Goal: Transaction & Acquisition: Book appointment/travel/reservation

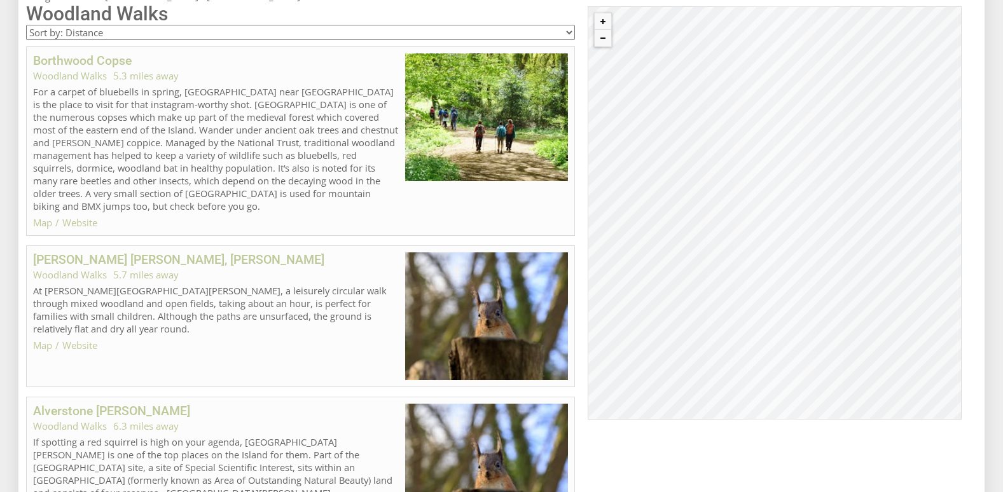
scroll to position [716, 0]
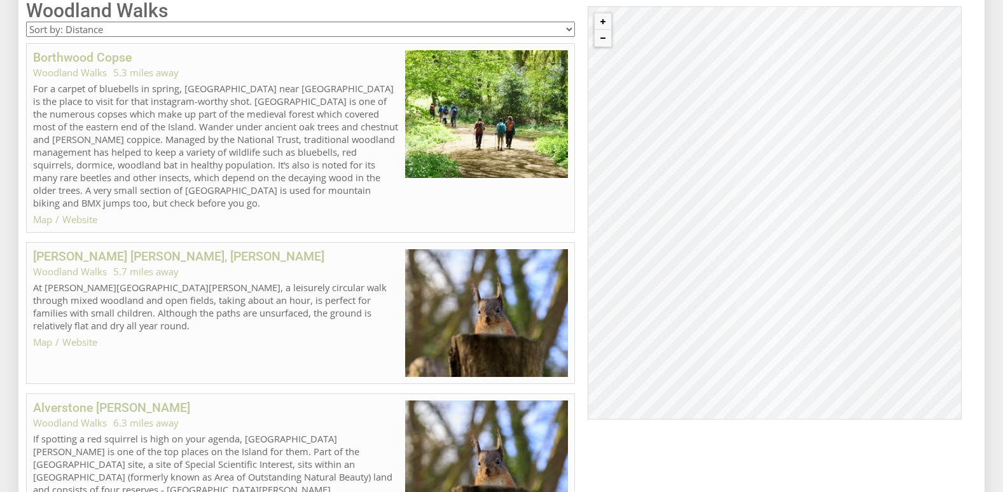
drag, startPoint x: 805, startPoint y: 258, endPoint x: 913, endPoint y: 319, distance: 123.6
click at [913, 319] on div "© MapTiler © OpenStreetMap contributors" at bounding box center [775, 212] width 374 height 413
drag, startPoint x: 928, startPoint y: 279, endPoint x: 768, endPoint y: 277, distance: 159.7
click at [768, 277] on div "© MapTiler © OpenStreetMap contributors" at bounding box center [775, 212] width 374 height 413
click at [605, 39] on button "Zoom out" at bounding box center [603, 38] width 17 height 17
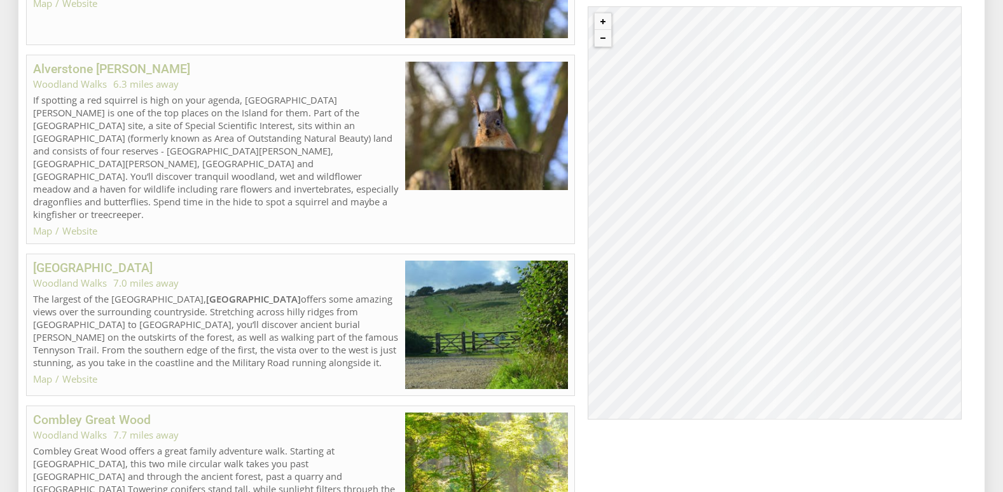
scroll to position [0, 0]
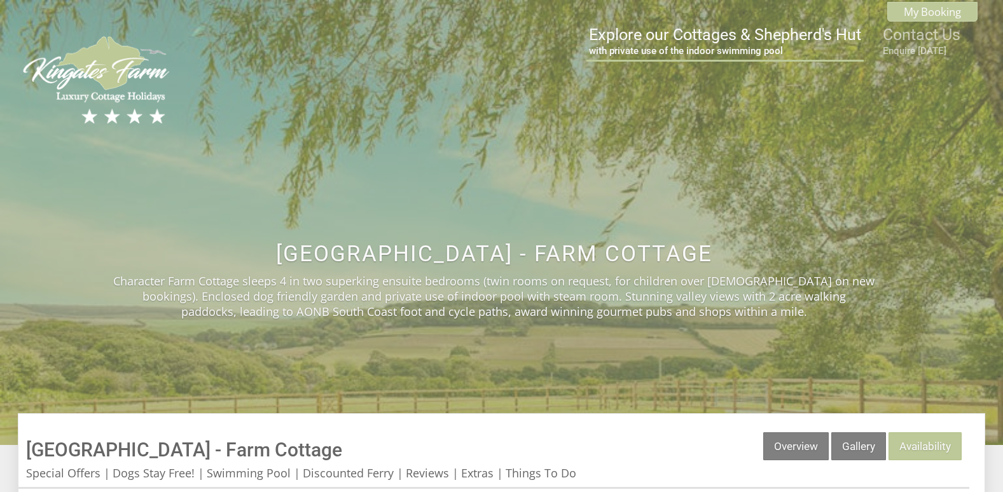
click at [684, 32] on link "Explore our Cottages & Shepherd's Hut with private use of the indoor swimming p…" at bounding box center [725, 40] width 272 height 31
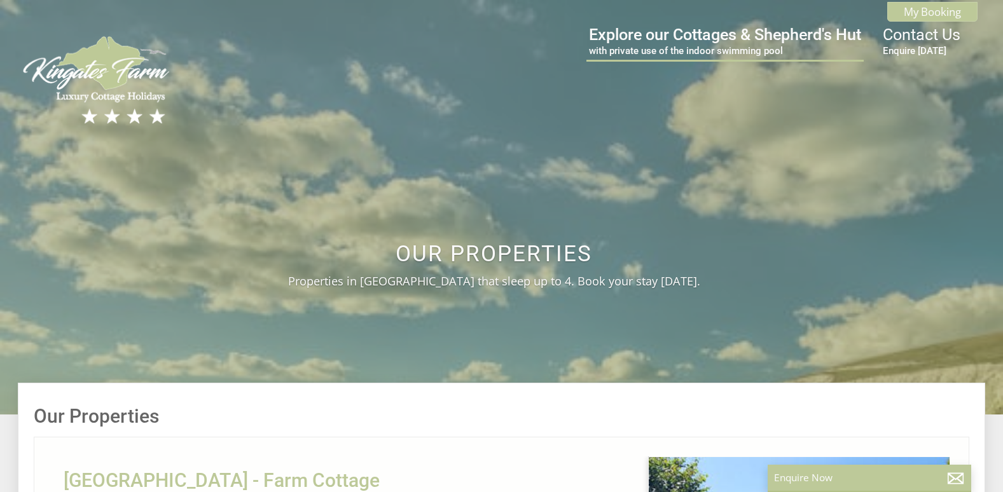
scroll to position [0, 13]
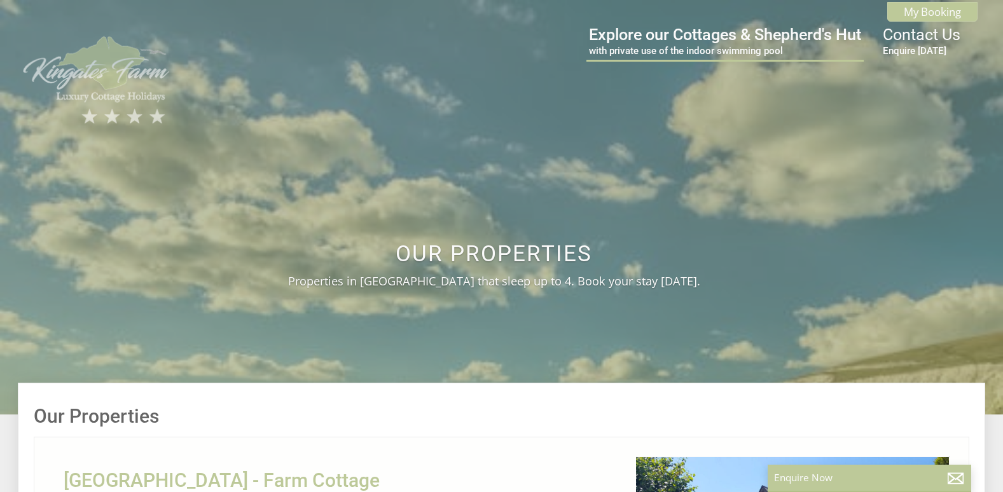
click at [120, 73] on img at bounding box center [97, 80] width 159 height 94
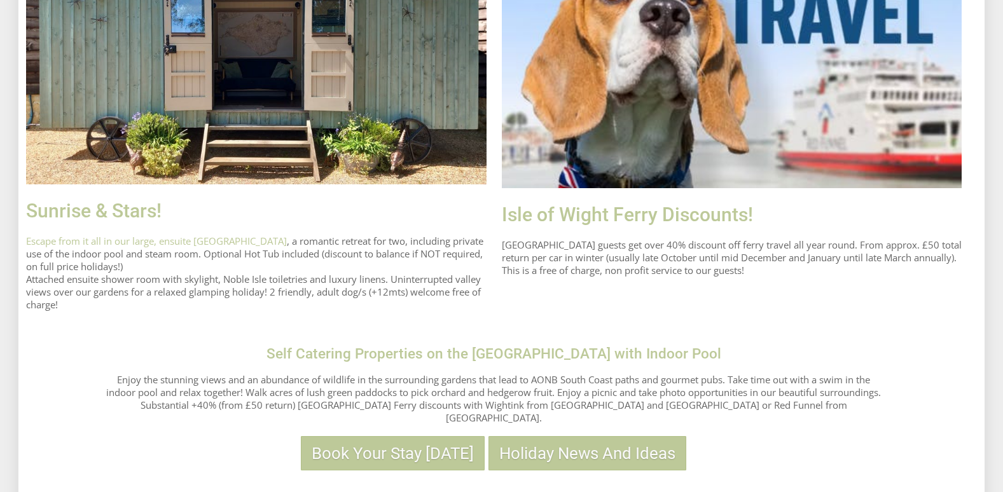
scroll to position [1145, 0]
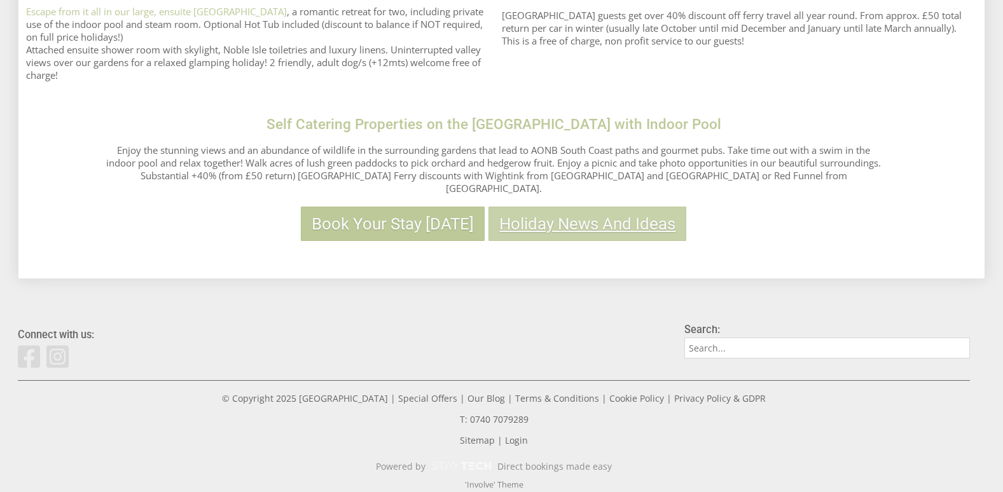
click at [583, 216] on link "Holiday News And Ideas" at bounding box center [588, 224] width 198 height 34
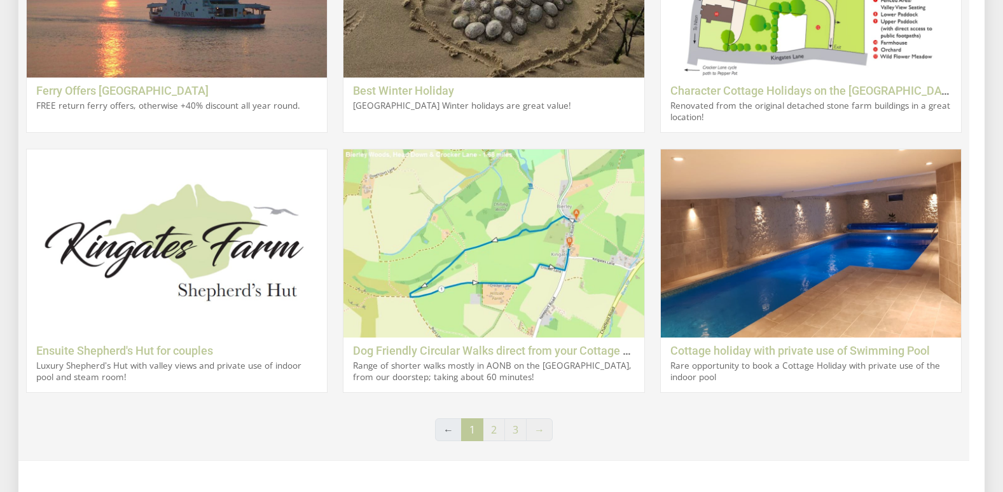
drag, startPoint x: 592, startPoint y: 214, endPoint x: 604, endPoint y: 222, distance: 14.6
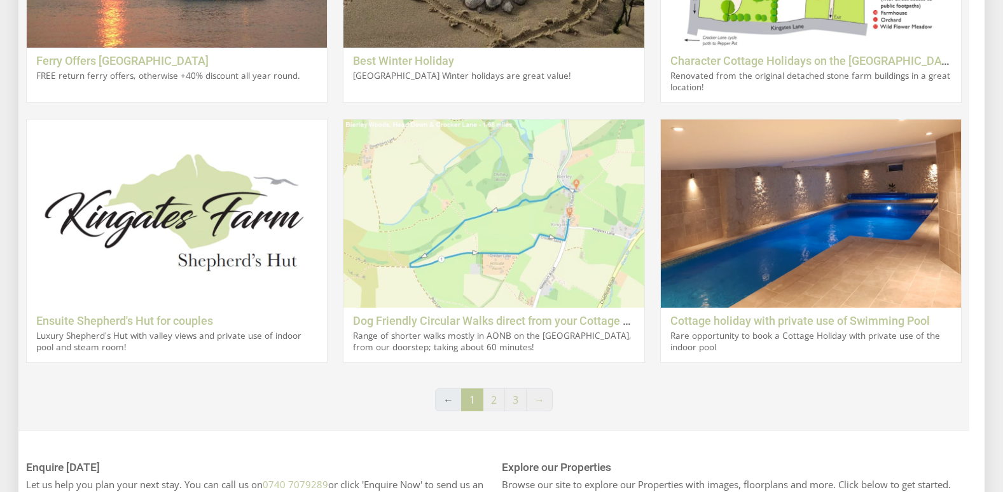
scroll to position [636, 0]
click at [522, 245] on img at bounding box center [493, 213] width 300 height 188
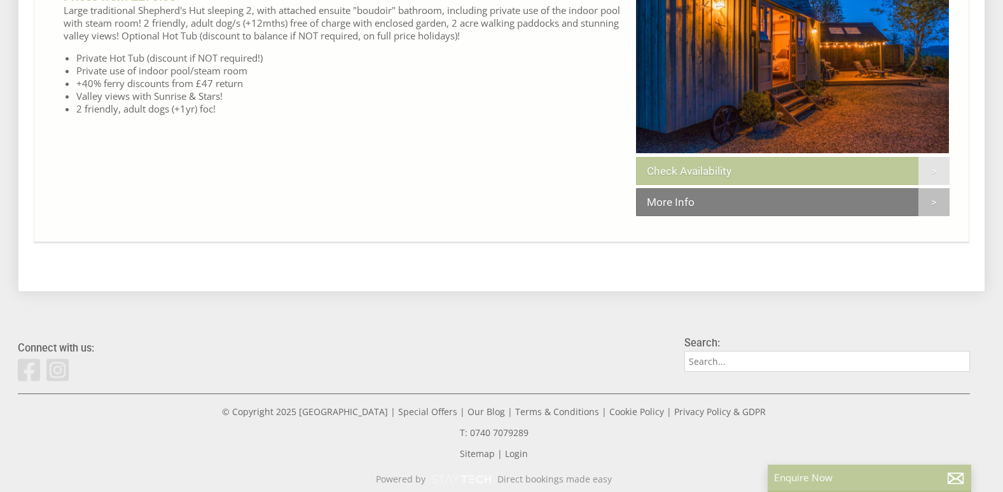
scroll to position [2654, 0]
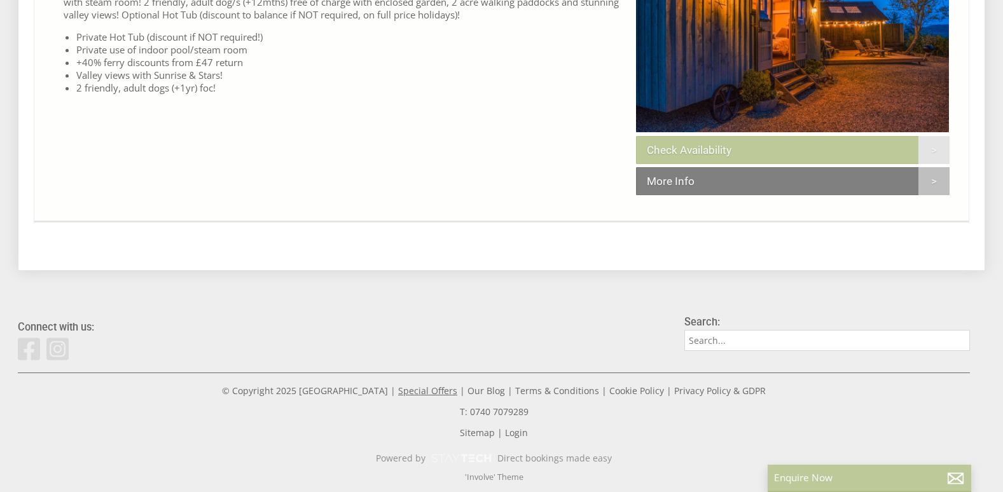
click at [411, 393] on link "Special Offers" at bounding box center [427, 391] width 59 height 12
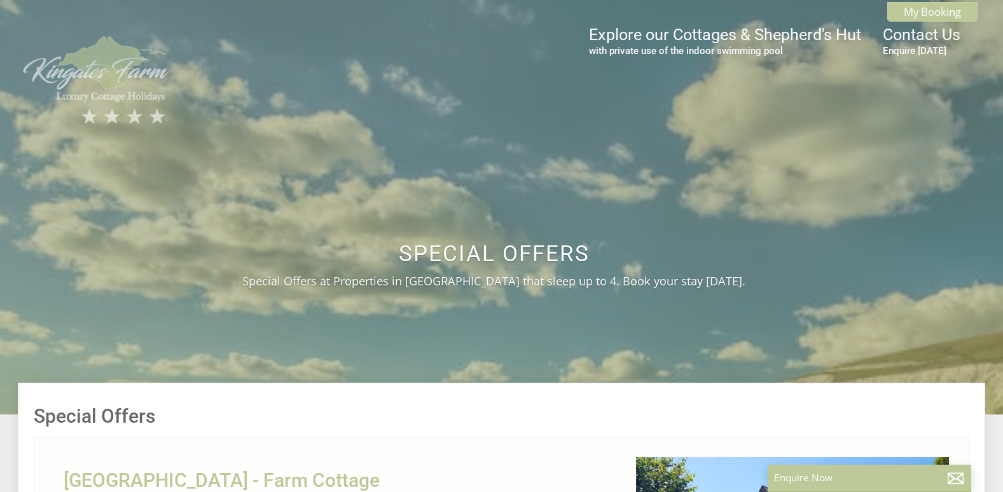
click at [73, 78] on img at bounding box center [97, 80] width 159 height 94
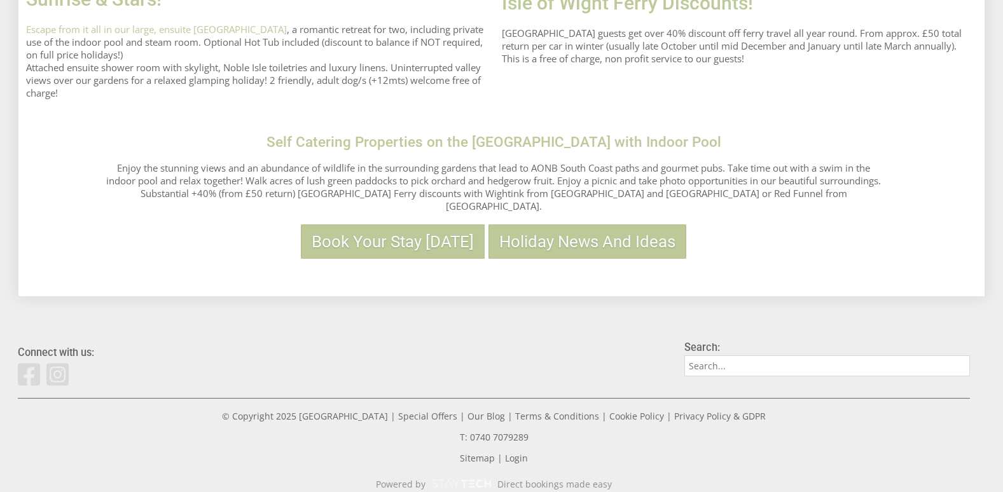
scroll to position [1129, 0]
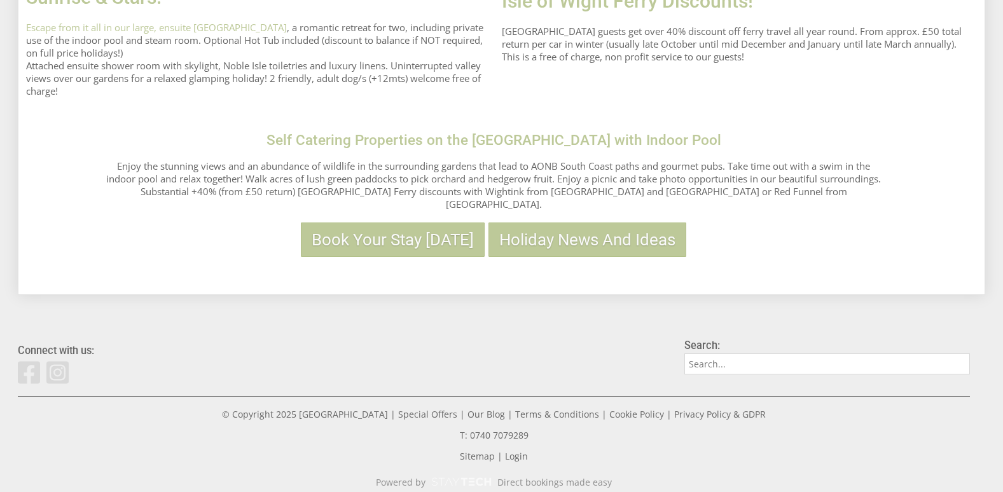
click at [636, 212] on div "Self Catering Properties on the [GEOGRAPHIC_DATA] with Indoor Pool Enjoy the st…" at bounding box center [494, 194] width 793 height 125
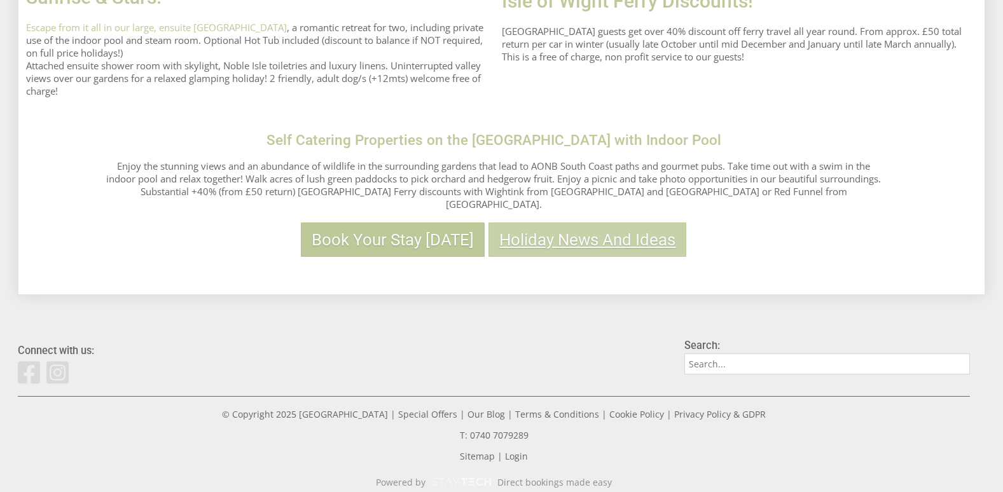
click at [630, 235] on link "Holiday News And Ideas" at bounding box center [588, 240] width 198 height 34
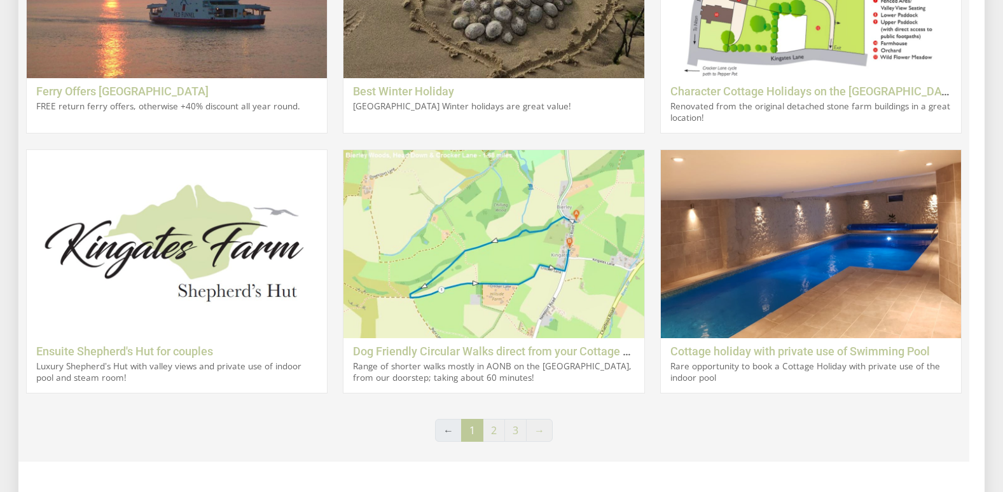
scroll to position [607, 0]
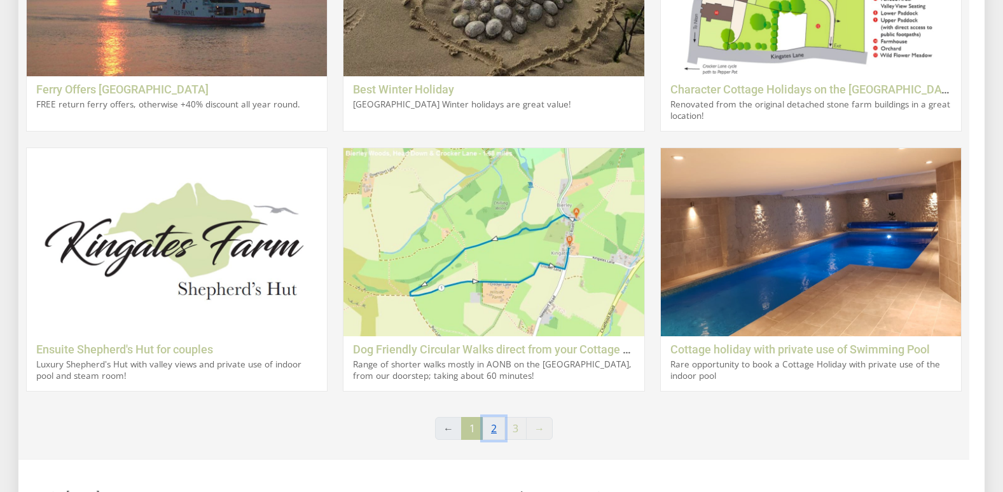
click at [492, 432] on link "2" at bounding box center [494, 428] width 22 height 23
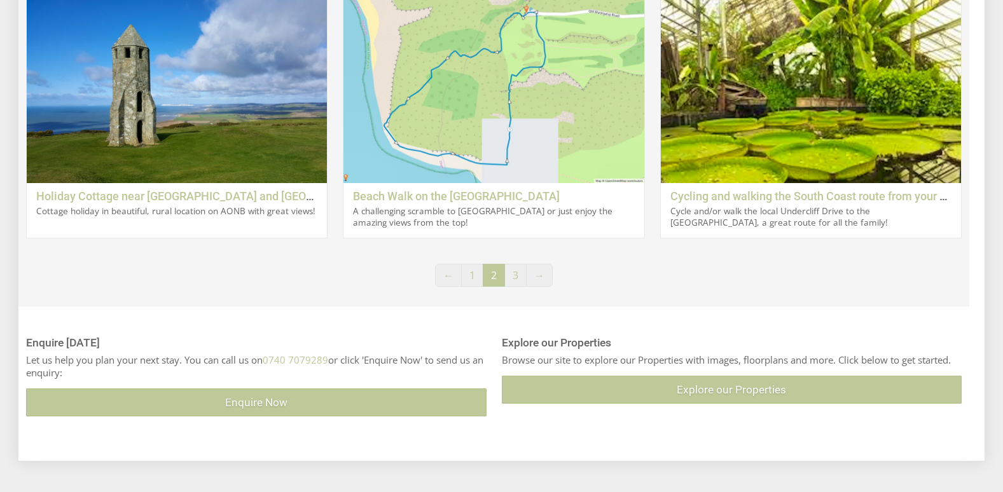
scroll to position [763, 0]
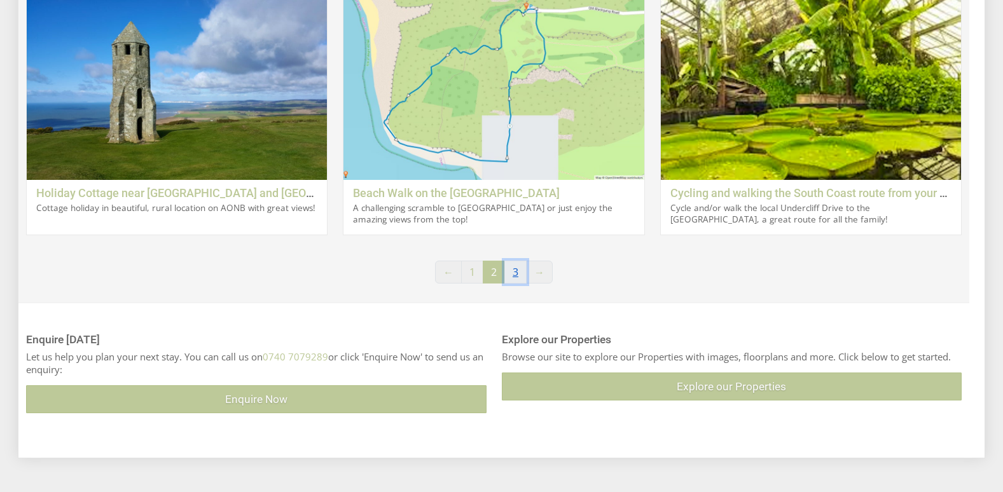
click at [513, 275] on link "3" at bounding box center [515, 272] width 22 height 23
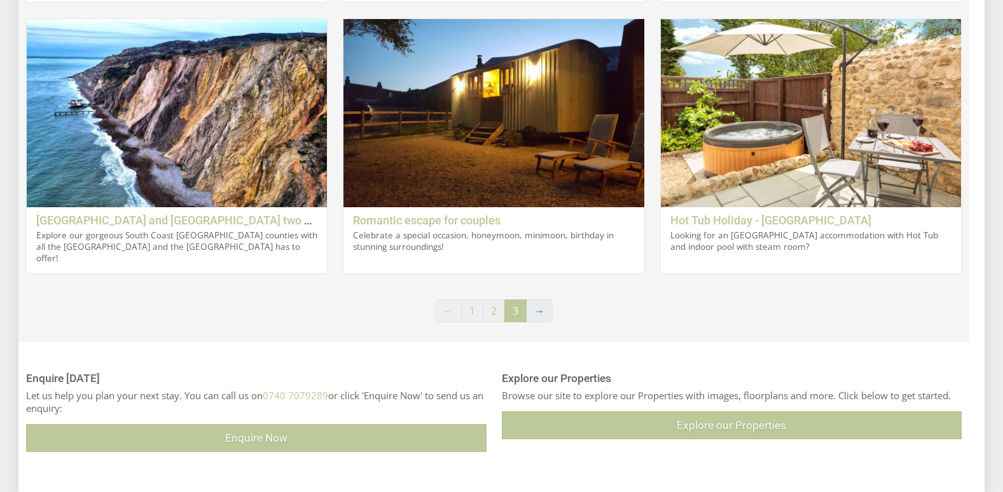
scroll to position [742, 0]
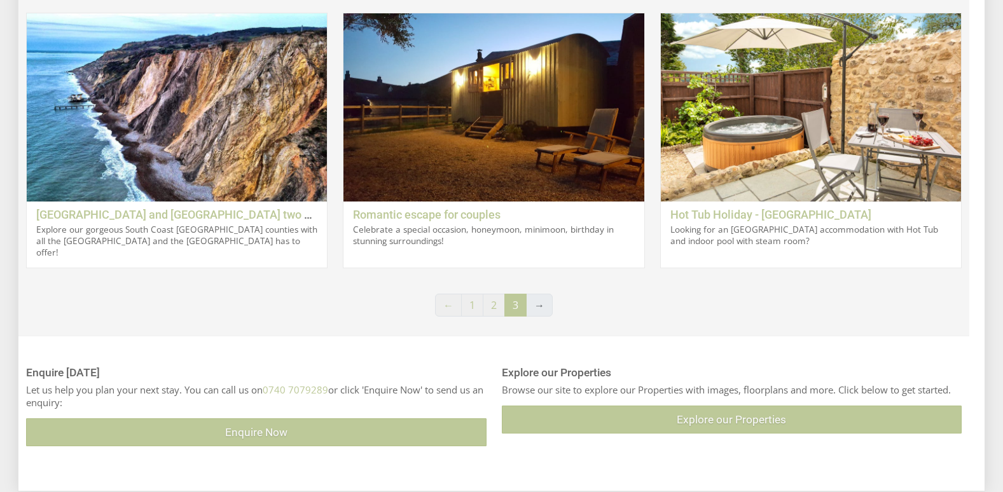
click at [541, 299] on li "→" at bounding box center [540, 305] width 26 height 23
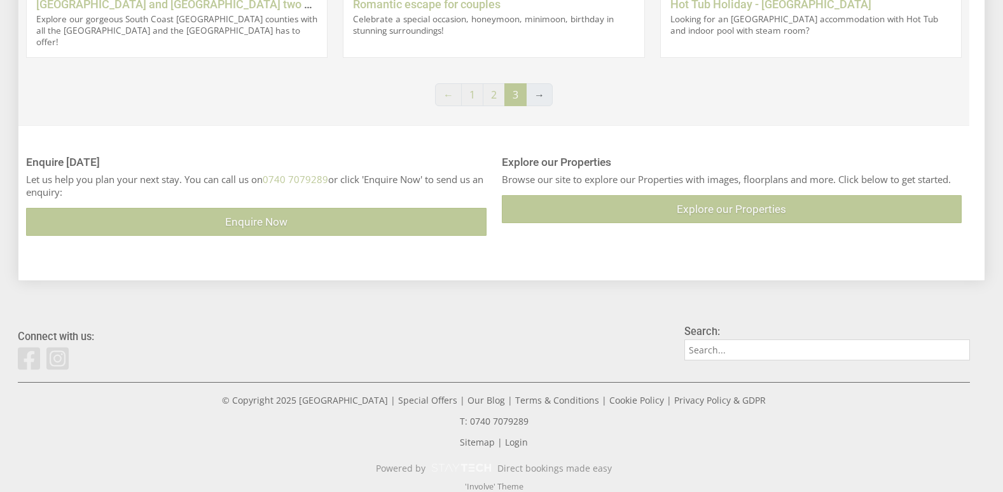
scroll to position [955, 0]
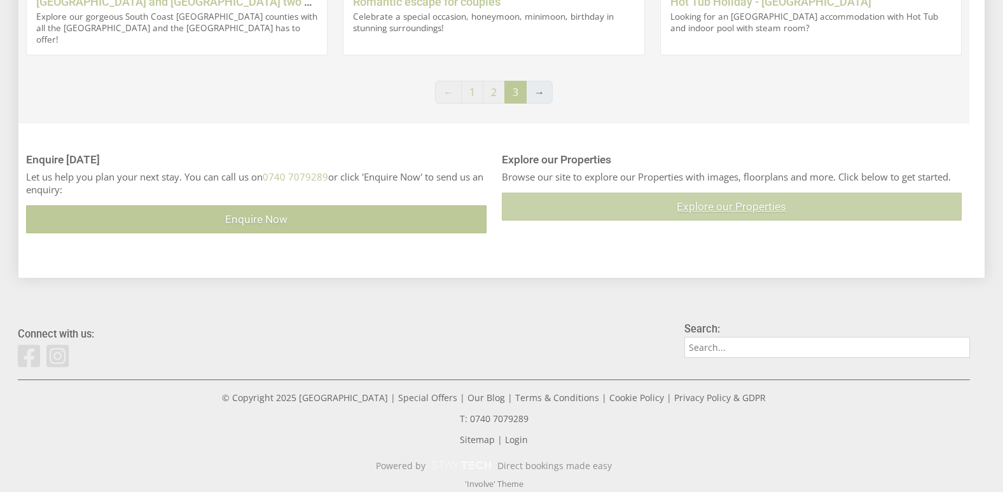
click at [702, 206] on link "Explore our Properties" at bounding box center [732, 207] width 461 height 28
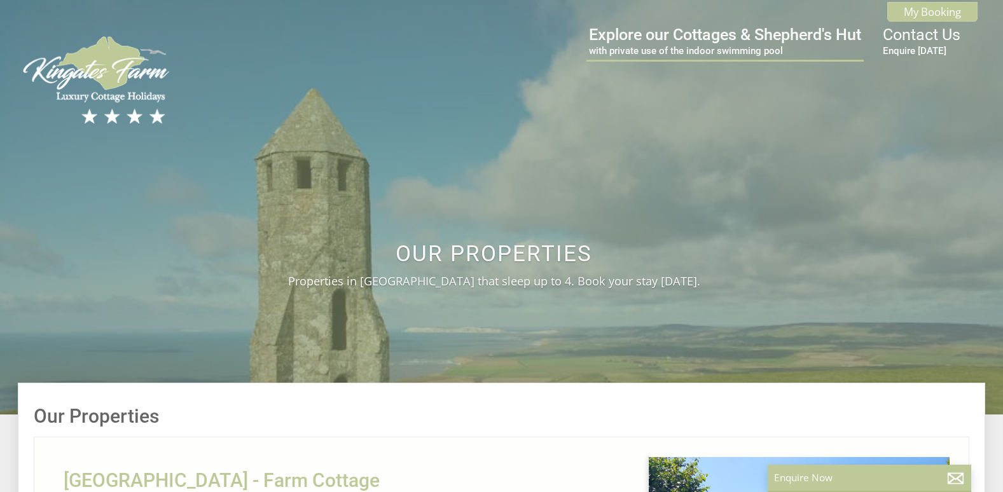
scroll to position [0, 13]
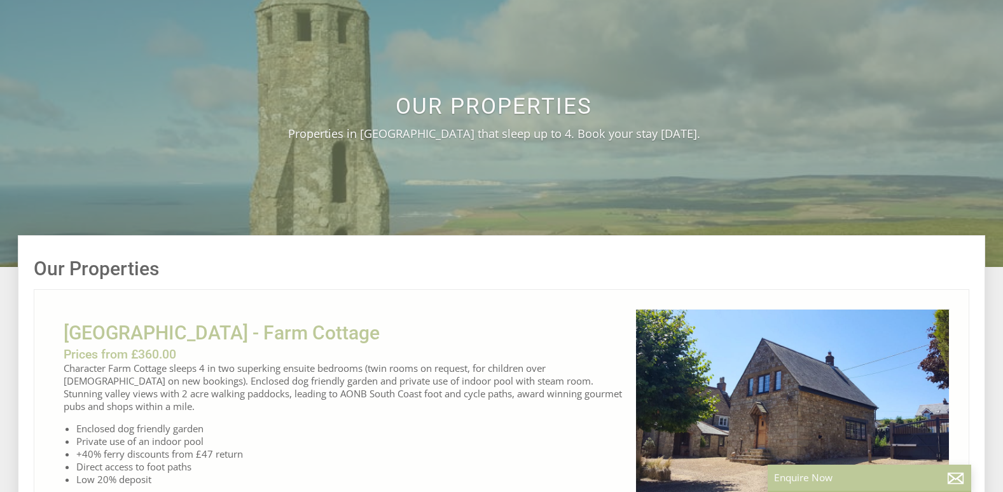
drag, startPoint x: 702, startPoint y: 206, endPoint x: 573, endPoint y: 289, distance: 153.1
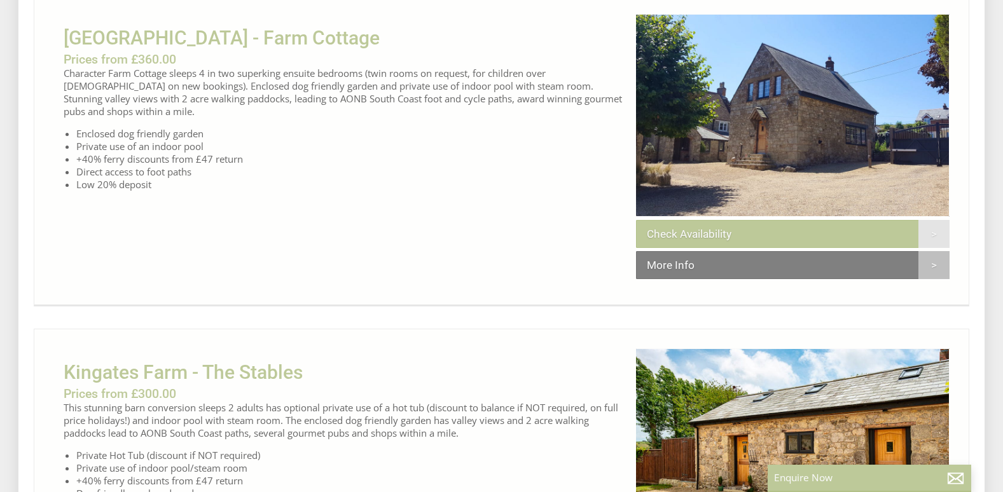
scroll to position [444, 0]
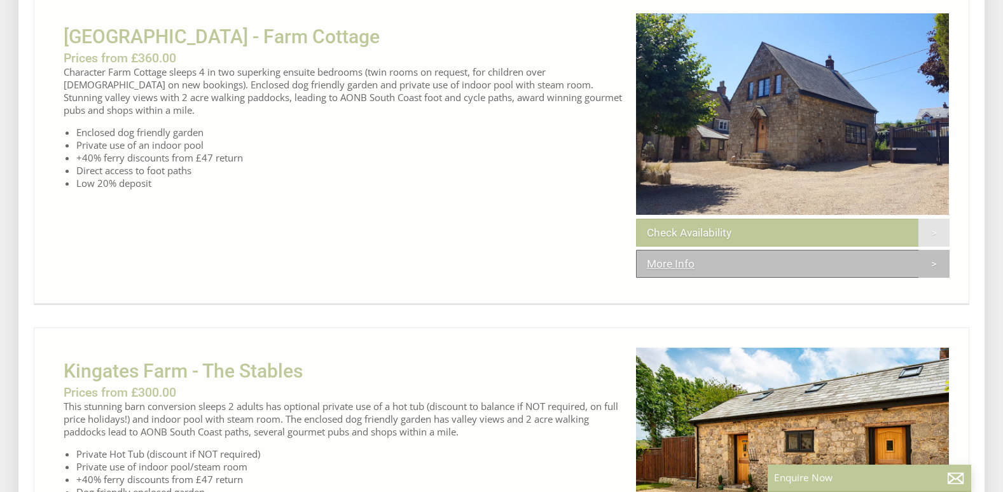
click at [939, 278] on link "More Info" at bounding box center [793, 264] width 314 height 28
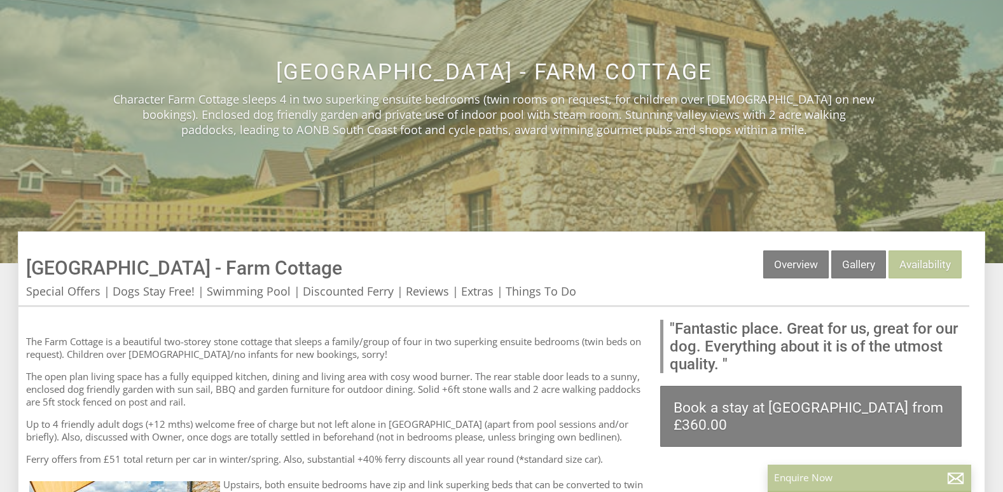
scroll to position [191, 0]
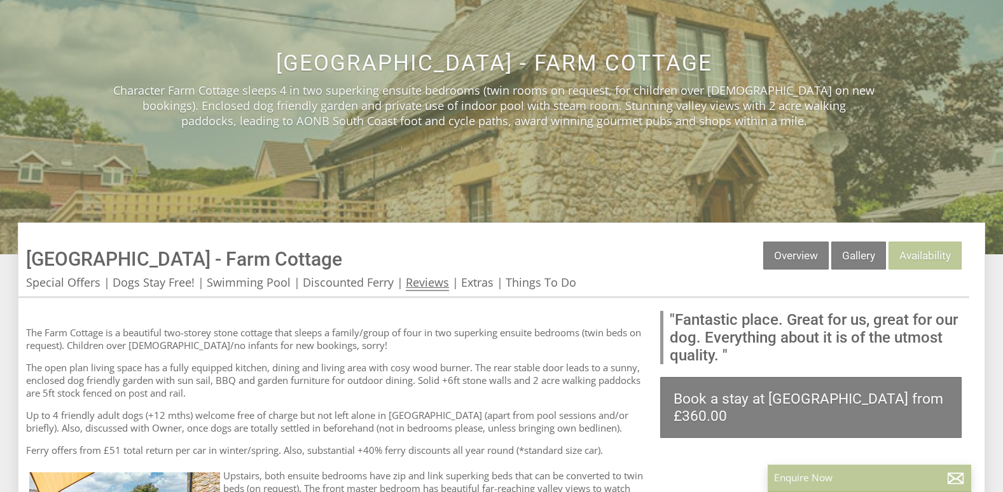
click at [427, 281] on link "Reviews" at bounding box center [427, 283] width 43 height 17
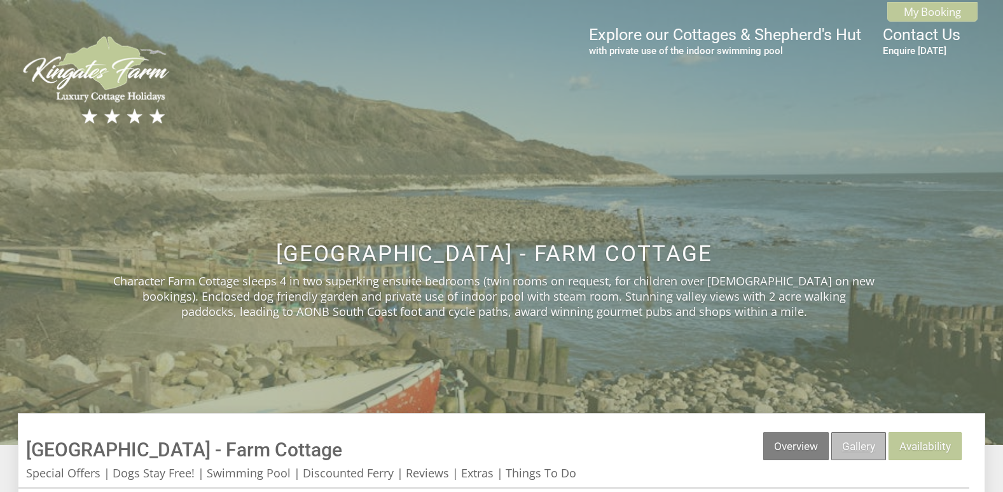
click at [860, 450] on link "Gallery" at bounding box center [858, 447] width 55 height 28
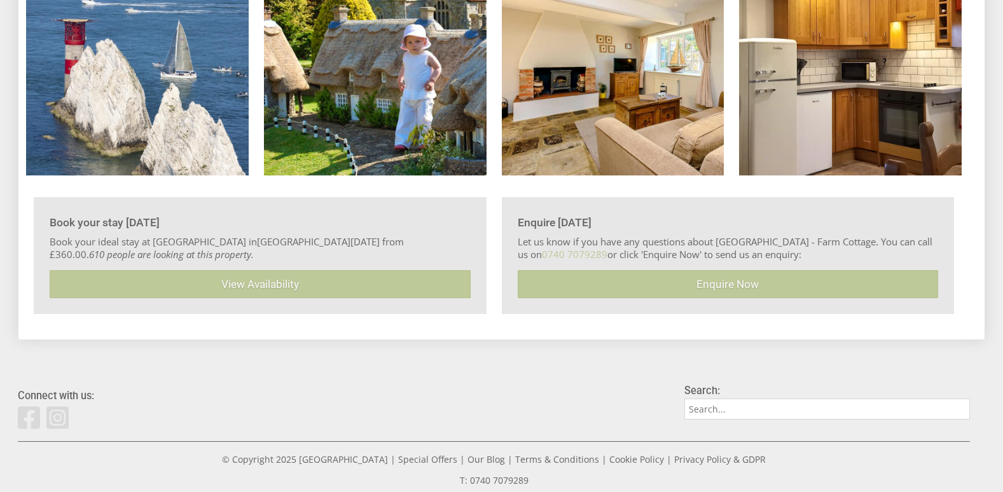
scroll to position [2544, 0]
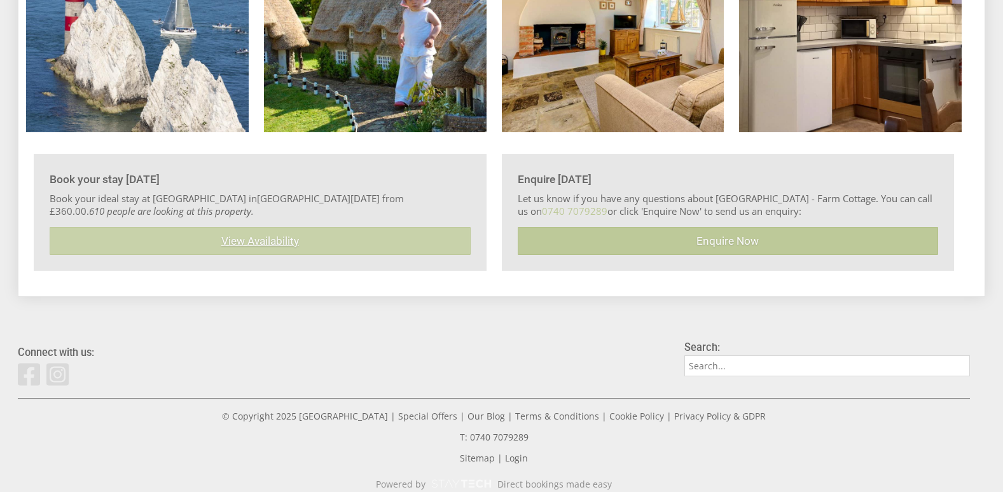
click at [345, 246] on link "View Availability" at bounding box center [260, 241] width 421 height 28
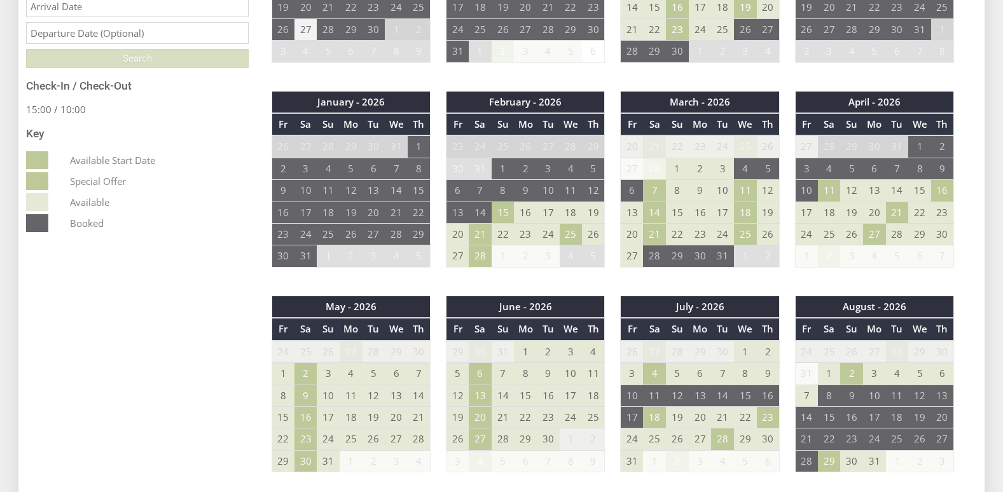
scroll to position [641, 0]
